Goal: Task Accomplishment & Management: Manage account settings

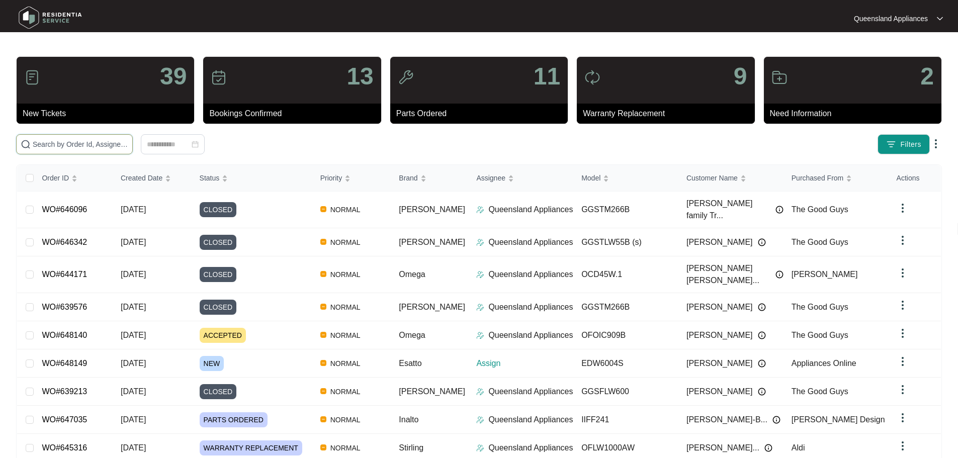
click at [128, 148] on input "text" at bounding box center [81, 144] width 96 height 11
paste input "648149"
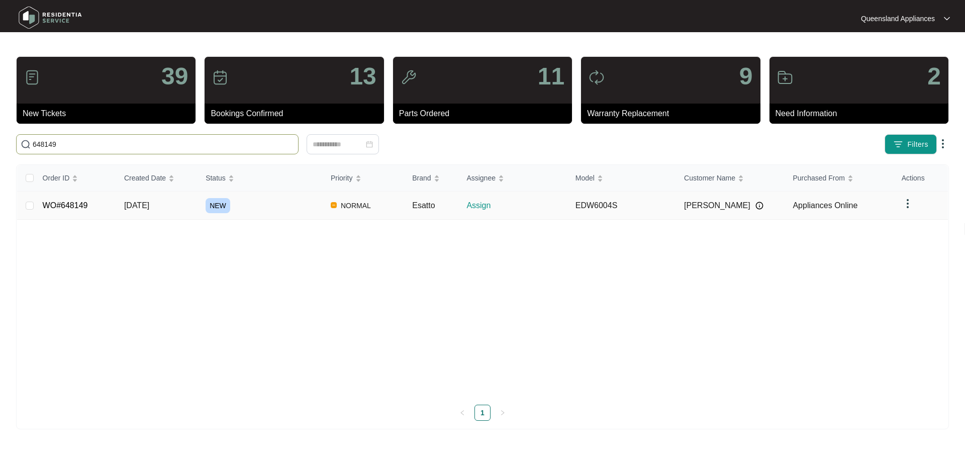
type input "648149"
click at [71, 206] on link "WO#648149" at bounding box center [65, 205] width 45 height 9
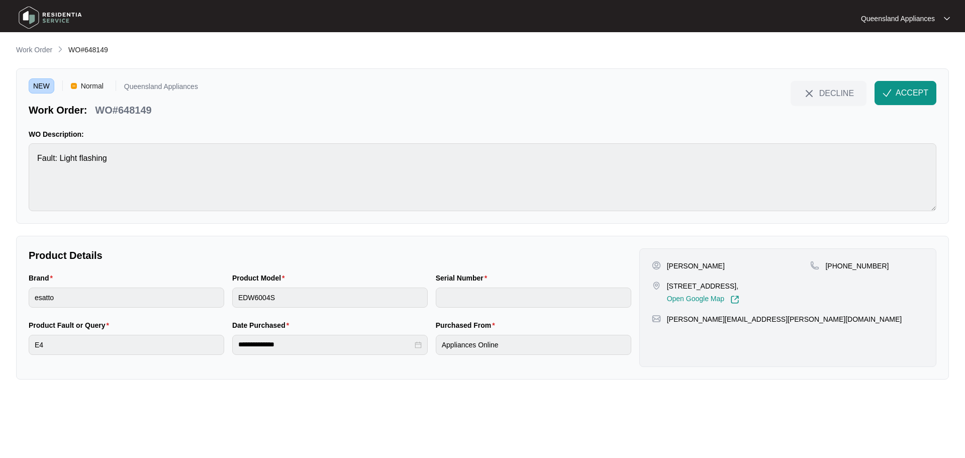
click at [668, 285] on p "[STREET_ADDRESS]," at bounding box center [703, 286] width 72 height 10
drag, startPoint x: 667, startPoint y: 284, endPoint x: 716, endPoint y: 283, distance: 49.8
click at [716, 283] on p "[STREET_ADDRESS]," at bounding box center [703, 286] width 72 height 10
copy p "[STREET_ADDRESS]"
click at [910, 95] on span "ACCEPT" at bounding box center [912, 93] width 33 height 12
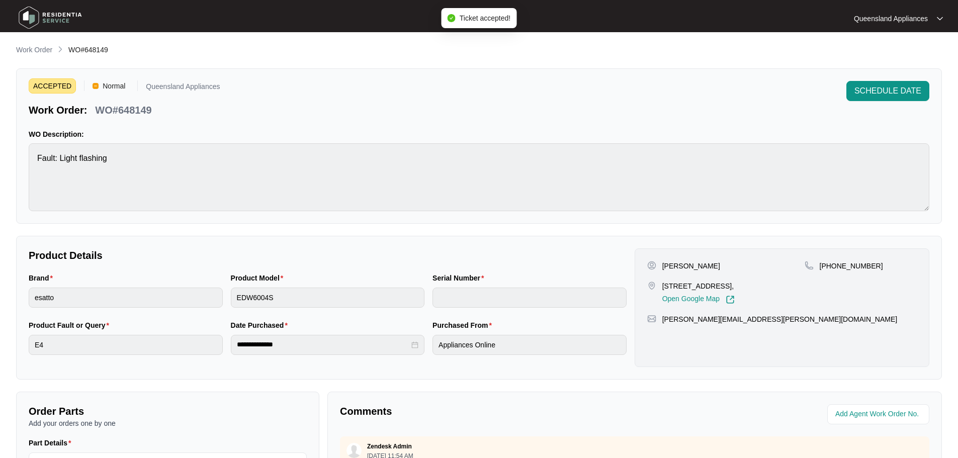
click at [101, 49] on span "WO#648149" at bounding box center [88, 50] width 40 height 8
copy span "648149"
click at [861, 266] on p "[PHONE_NUMBER]" at bounding box center [850, 266] width 63 height 10
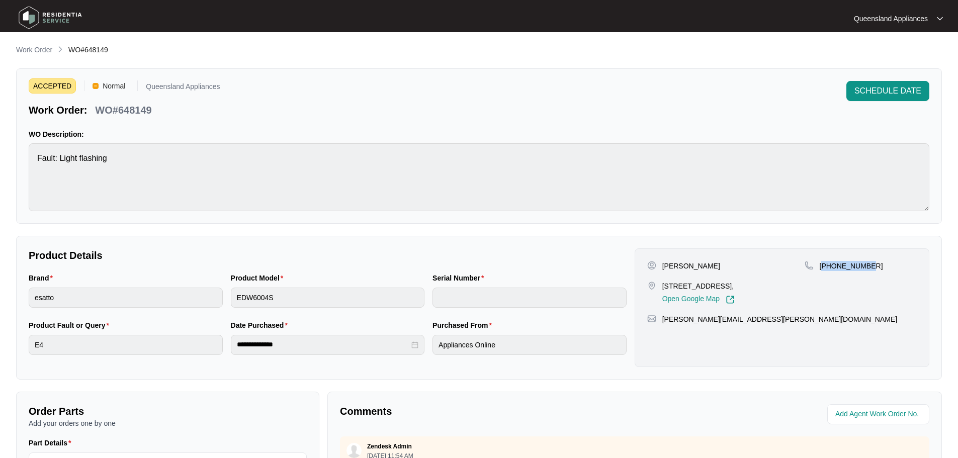
copy p "61414172900"
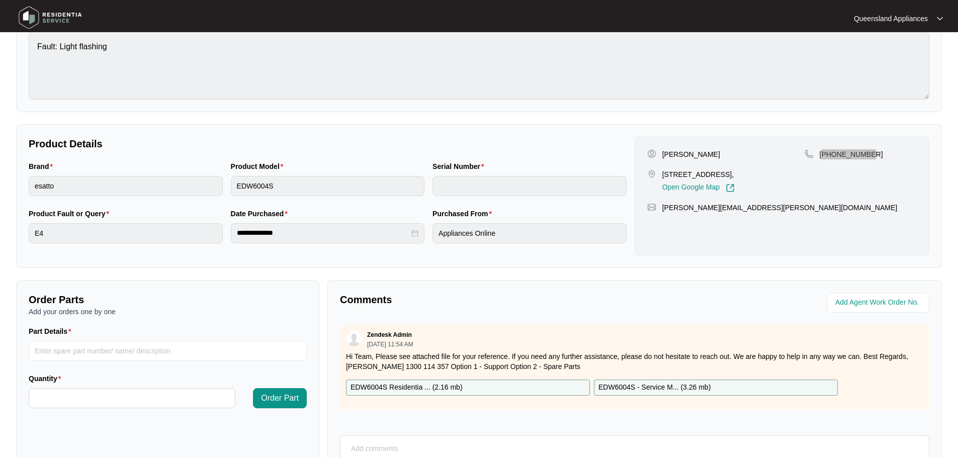
scroll to position [209, 0]
